Goal: Navigation & Orientation: Find specific page/section

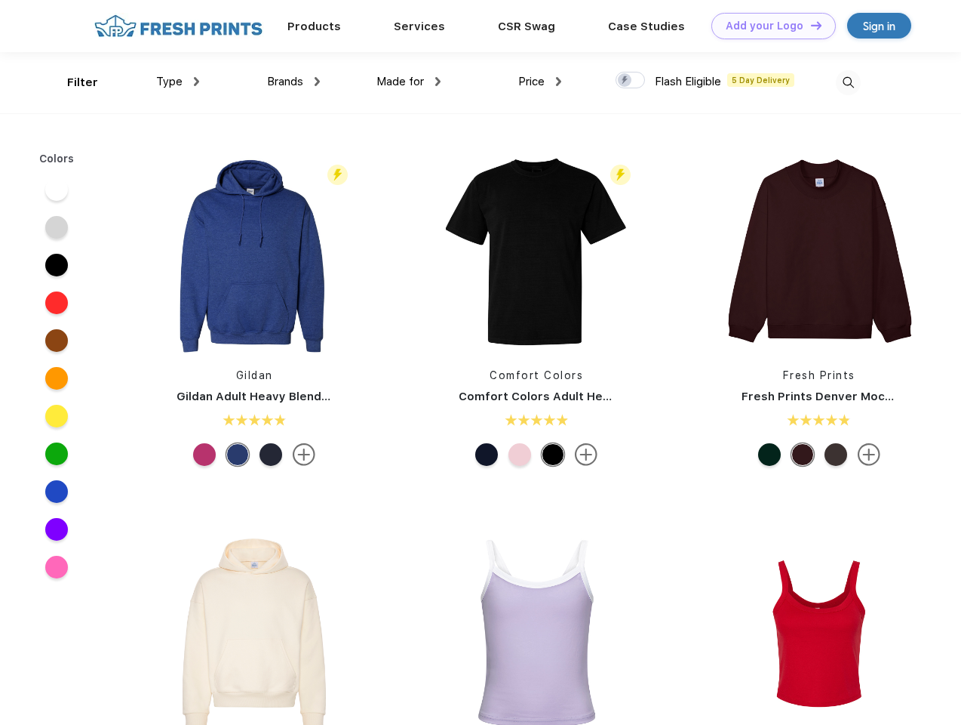
click at [768, 26] on link "Add your Logo Design Tool" at bounding box center [774, 26] width 125 height 26
click at [0, 0] on div "Design Tool" at bounding box center [0, 0] width 0 height 0
click at [810, 25] on link "Add your Logo Design Tool" at bounding box center [774, 26] width 125 height 26
click at [72, 82] on div "Filter" at bounding box center [82, 82] width 31 height 17
click at [178, 82] on span "Type" at bounding box center [169, 82] width 26 height 14
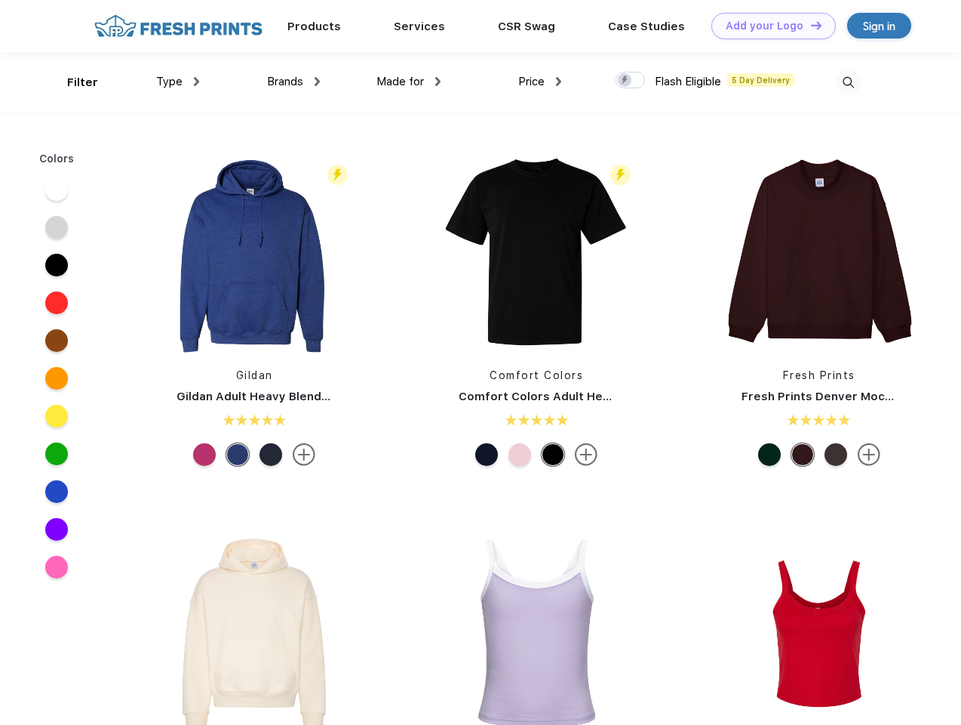
click at [294, 82] on span "Brands" at bounding box center [285, 82] width 36 height 14
click at [409, 82] on span "Made for" at bounding box center [401, 82] width 48 height 14
click at [540, 82] on span "Price" at bounding box center [531, 82] width 26 height 14
click at [631, 81] on div at bounding box center [630, 80] width 29 height 17
click at [626, 81] on input "checkbox" at bounding box center [621, 76] width 10 height 10
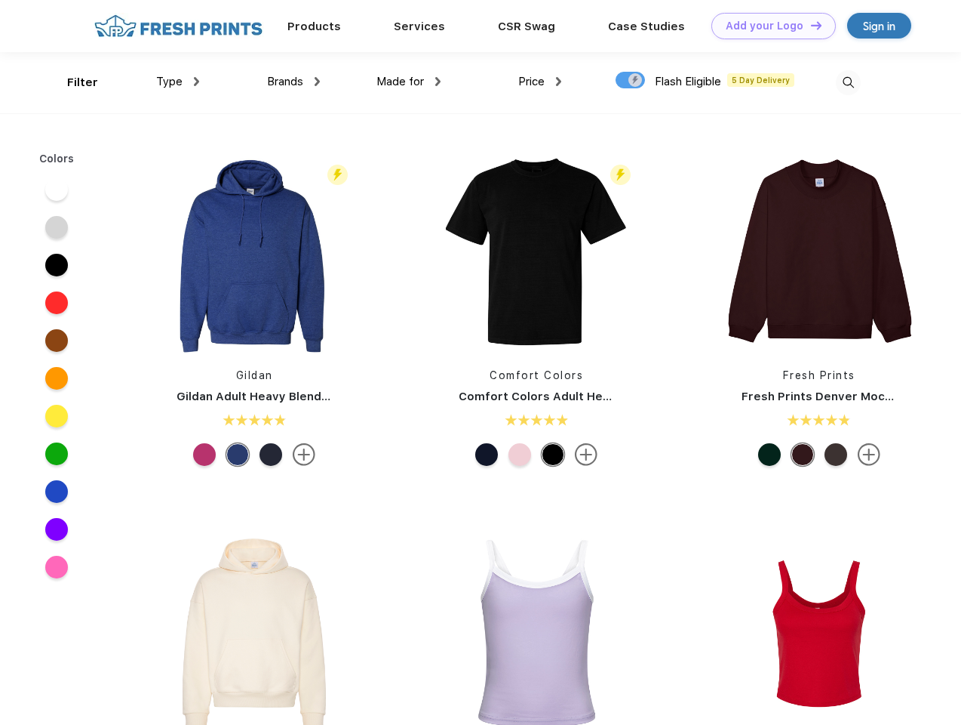
click at [848, 82] on img at bounding box center [848, 82] width 25 height 25
